Goal: Task Accomplishment & Management: Manage account settings

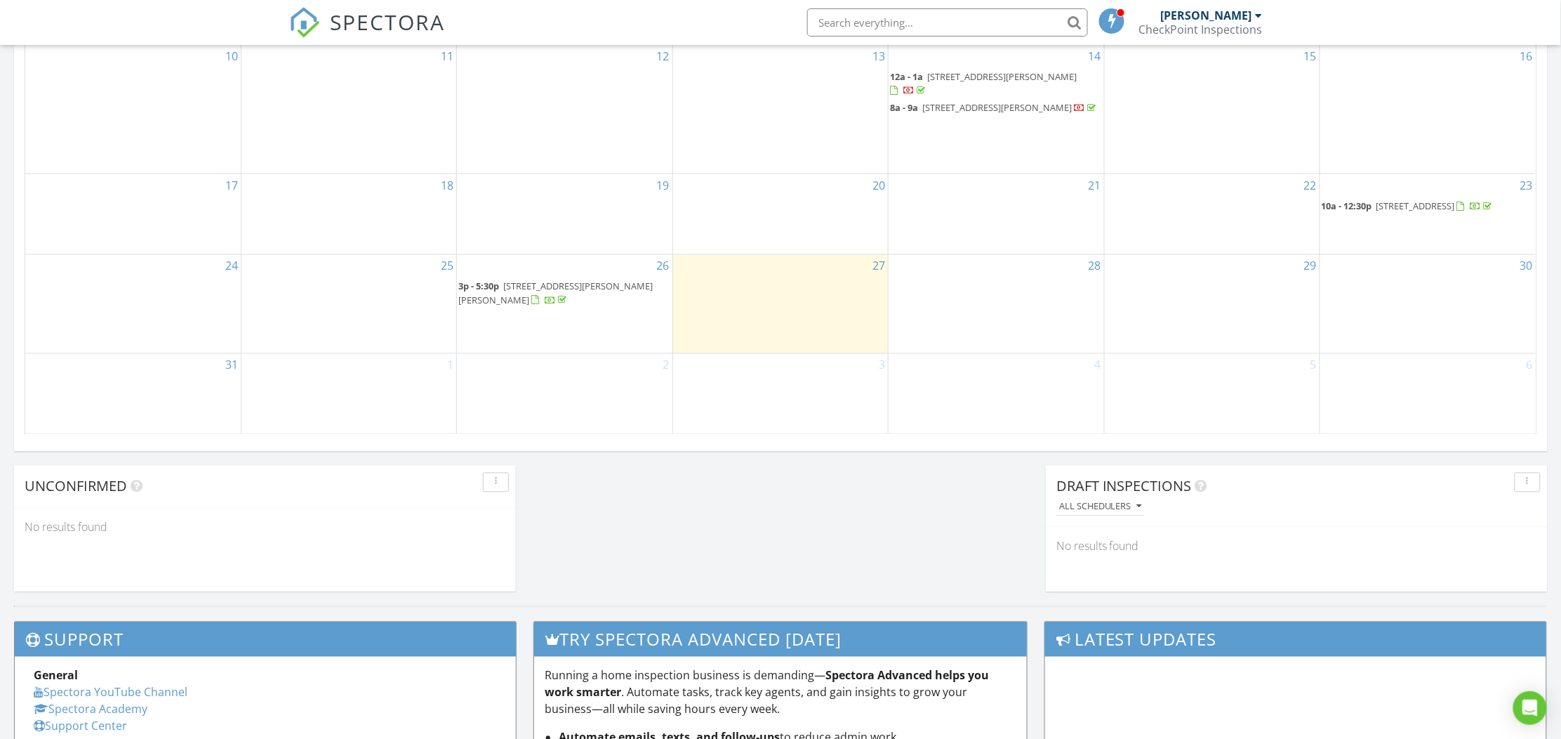
scroll to position [929, 0]
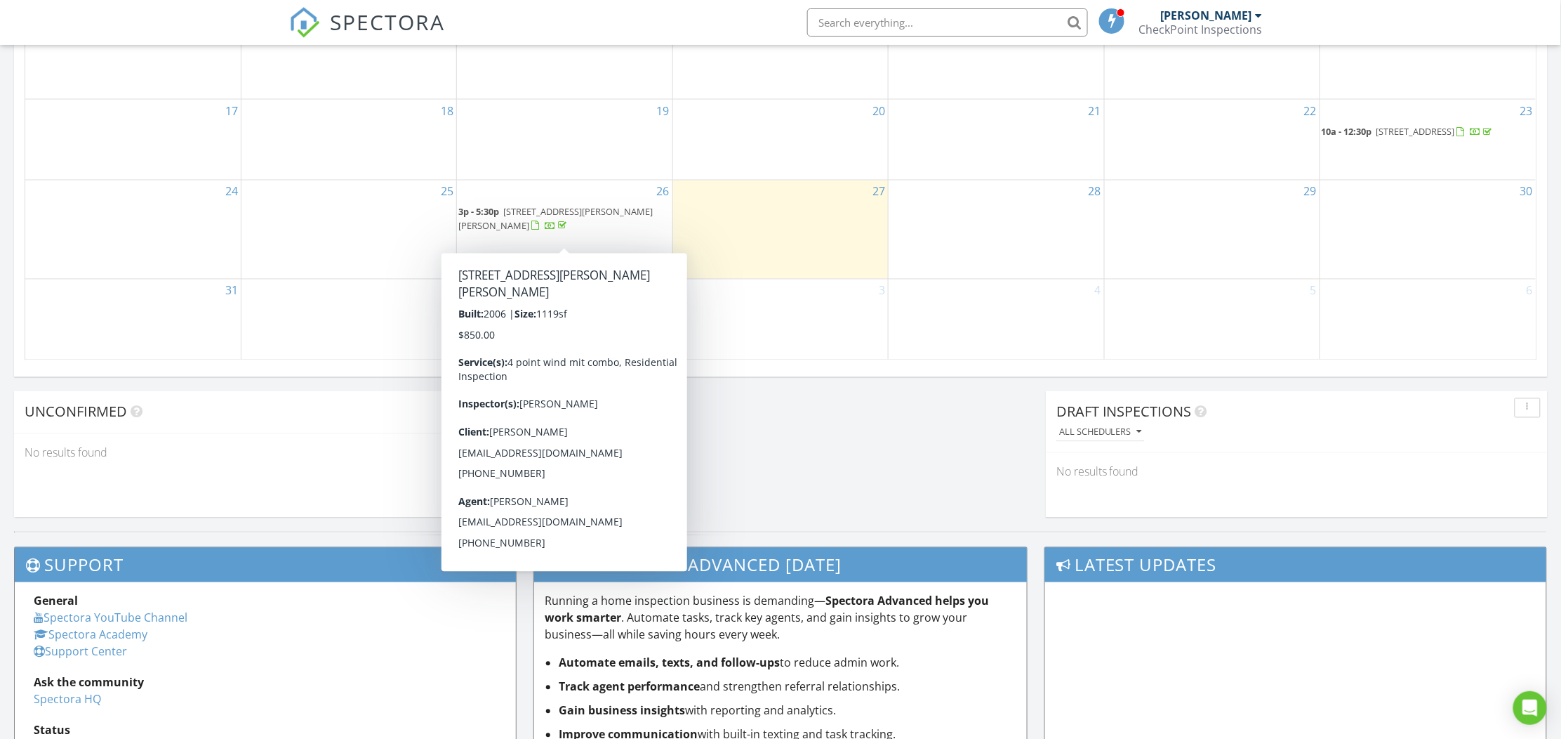
click at [607, 231] on span "3p - 5:30p 10007 Chiana Cir , Fort Myers 33905" at bounding box center [564, 219] width 212 height 27
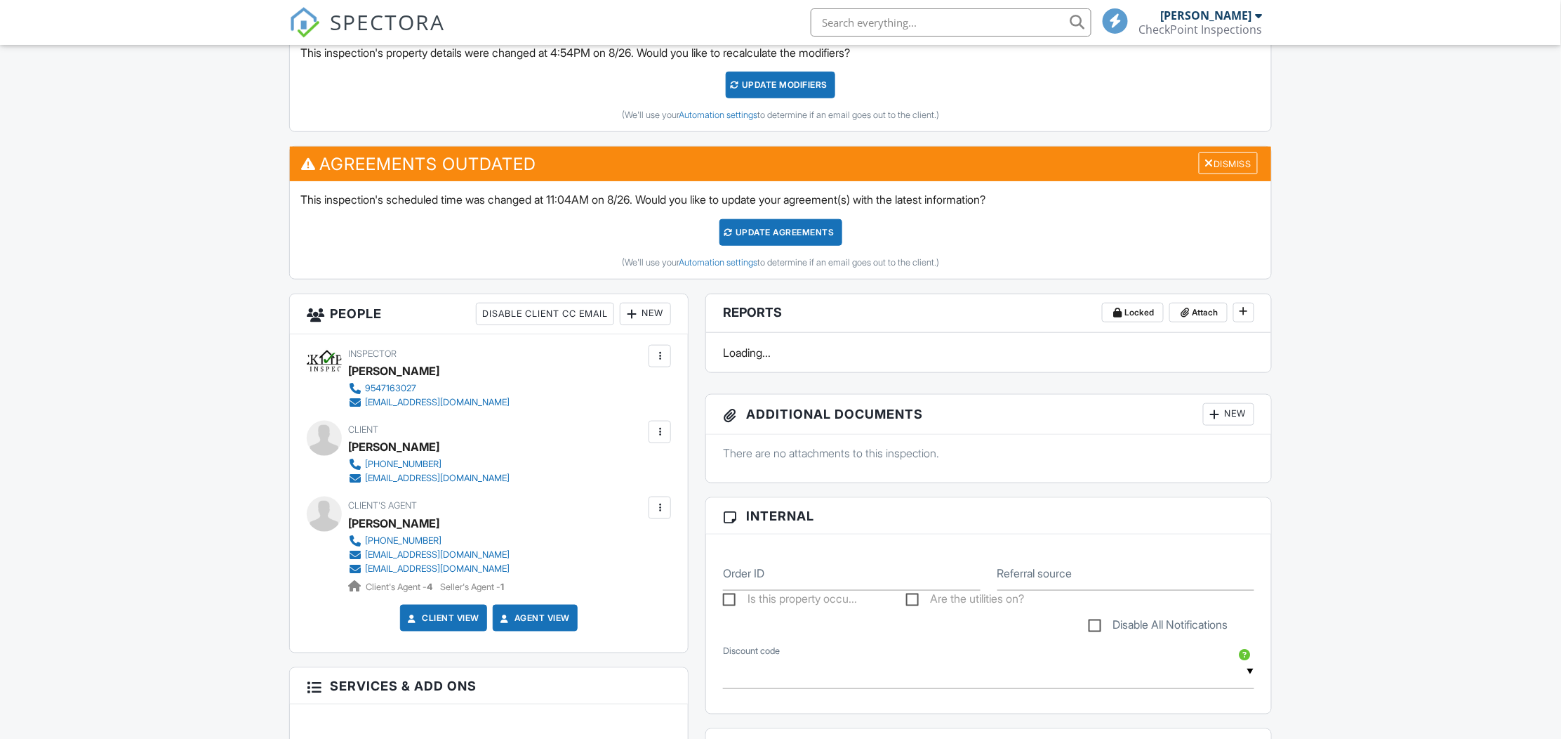
scroll to position [516, 0]
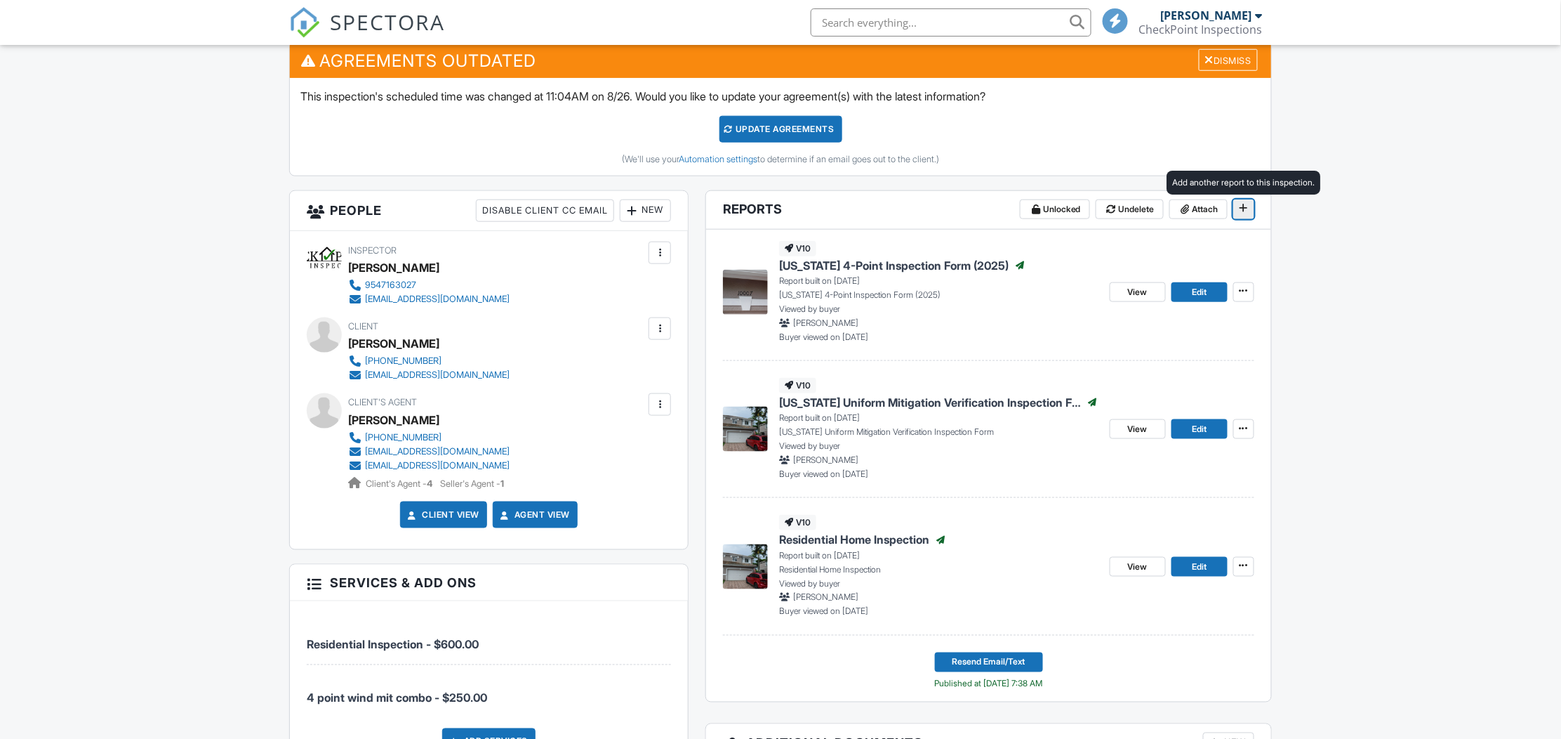
click at [1244, 209] on icon at bounding box center [1244, 208] width 8 height 14
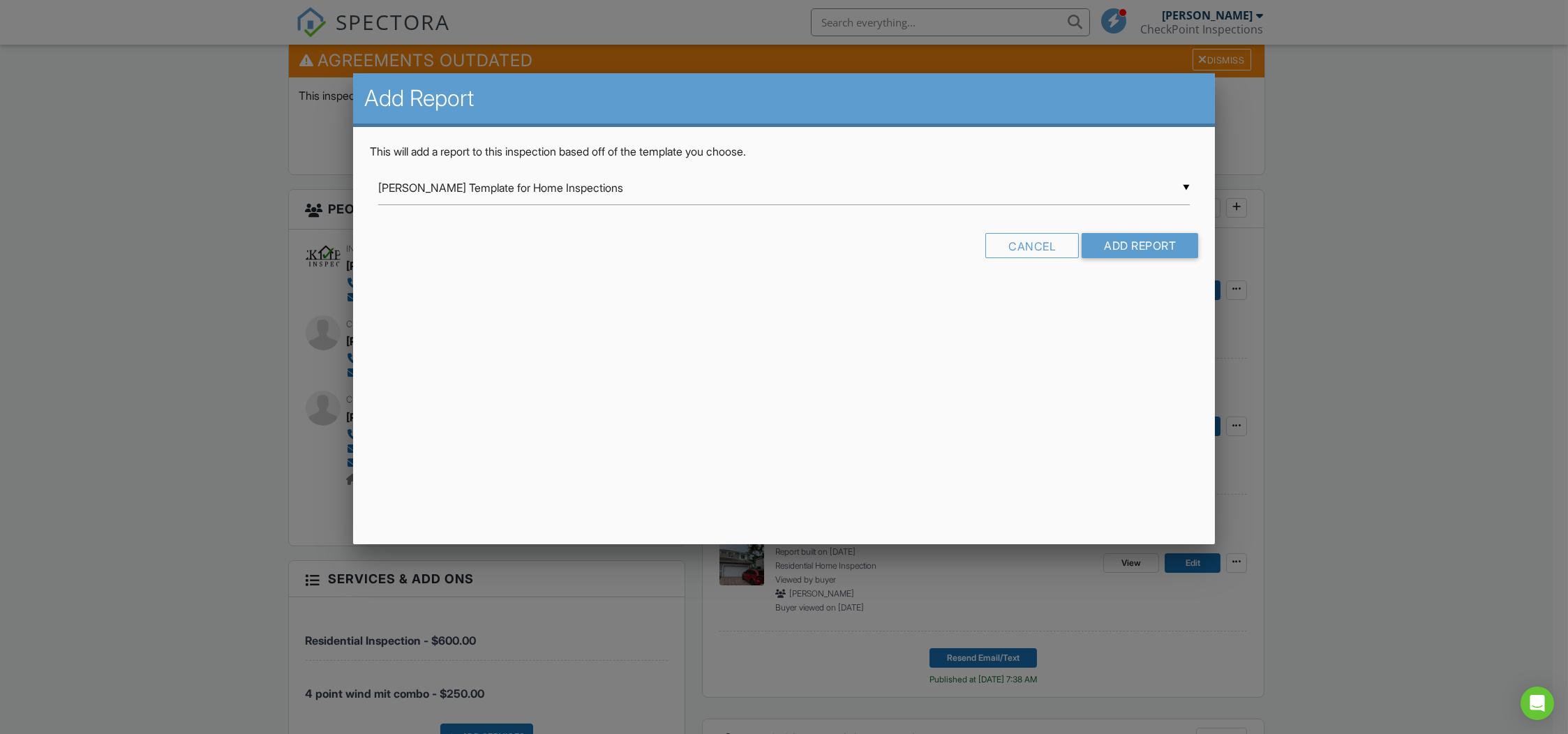
click at [1359, 224] on div at bounding box center [784, 388] width 1568 height 917
